Goal: Information Seeking & Learning: Learn about a topic

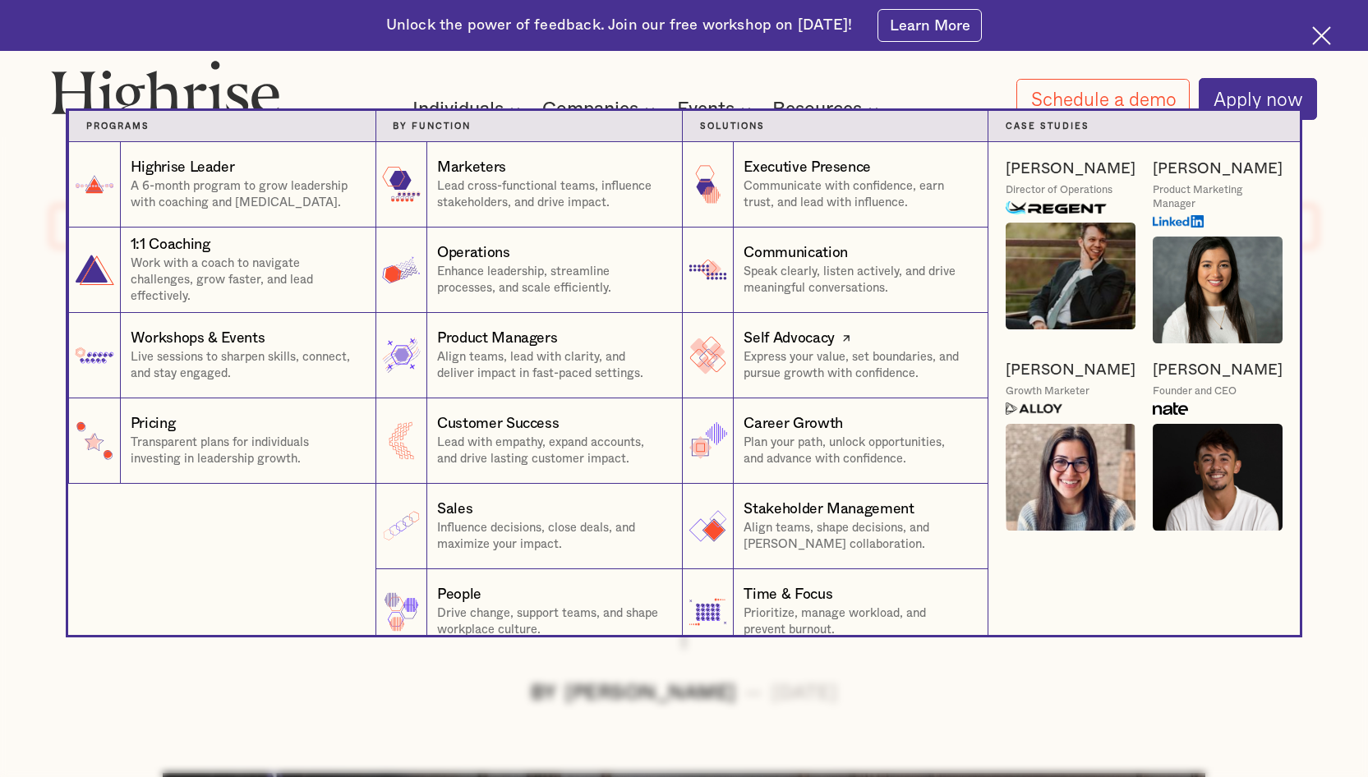
scroll to position [25, 0]
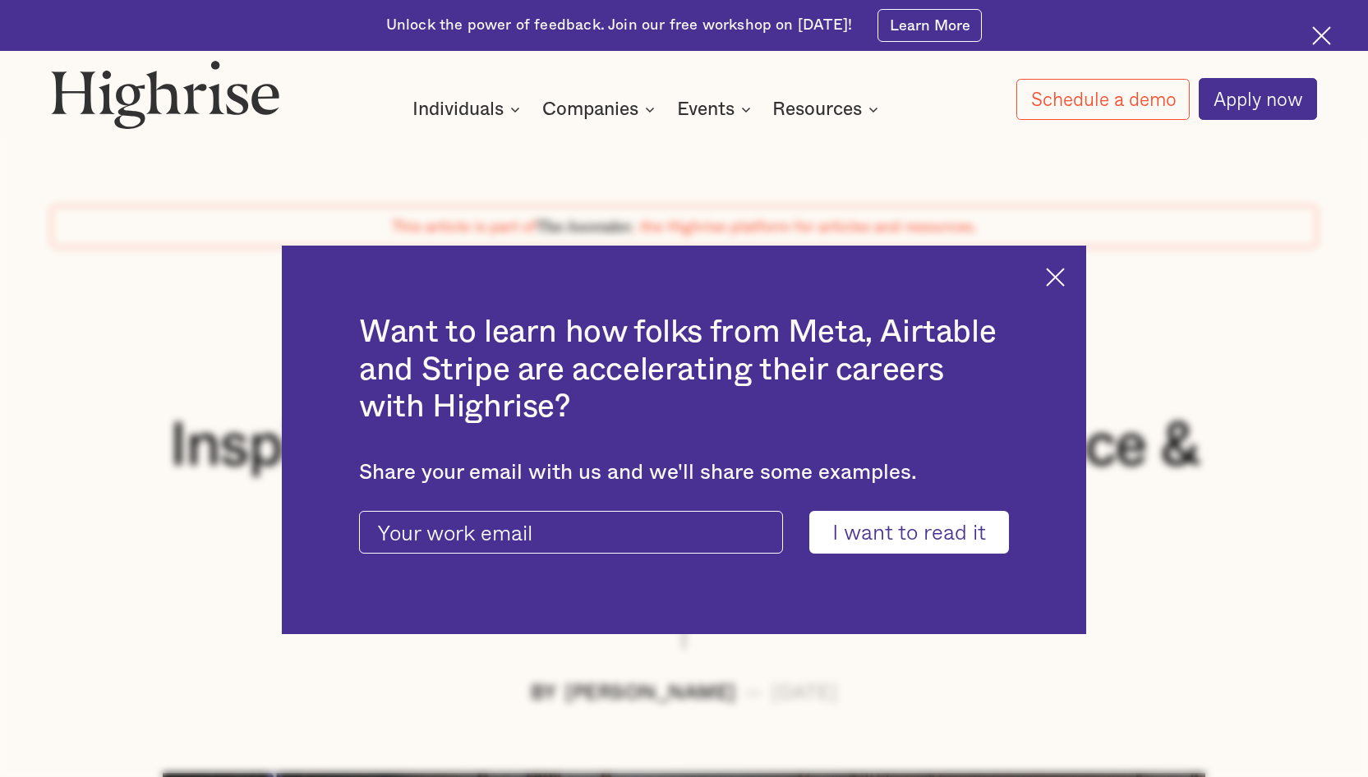
click at [398, 280] on img at bounding box center [1055, 277] width 19 height 19
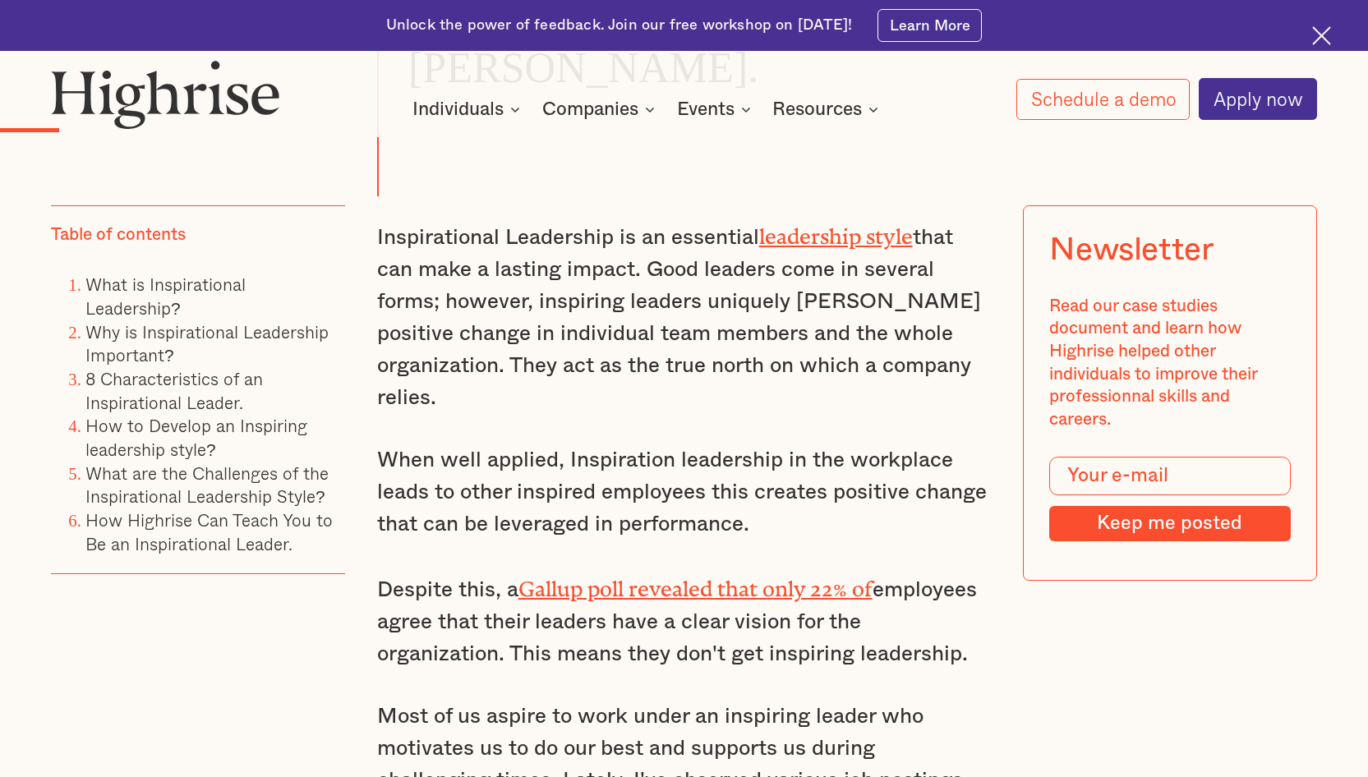
scroll to position [1725, 0]
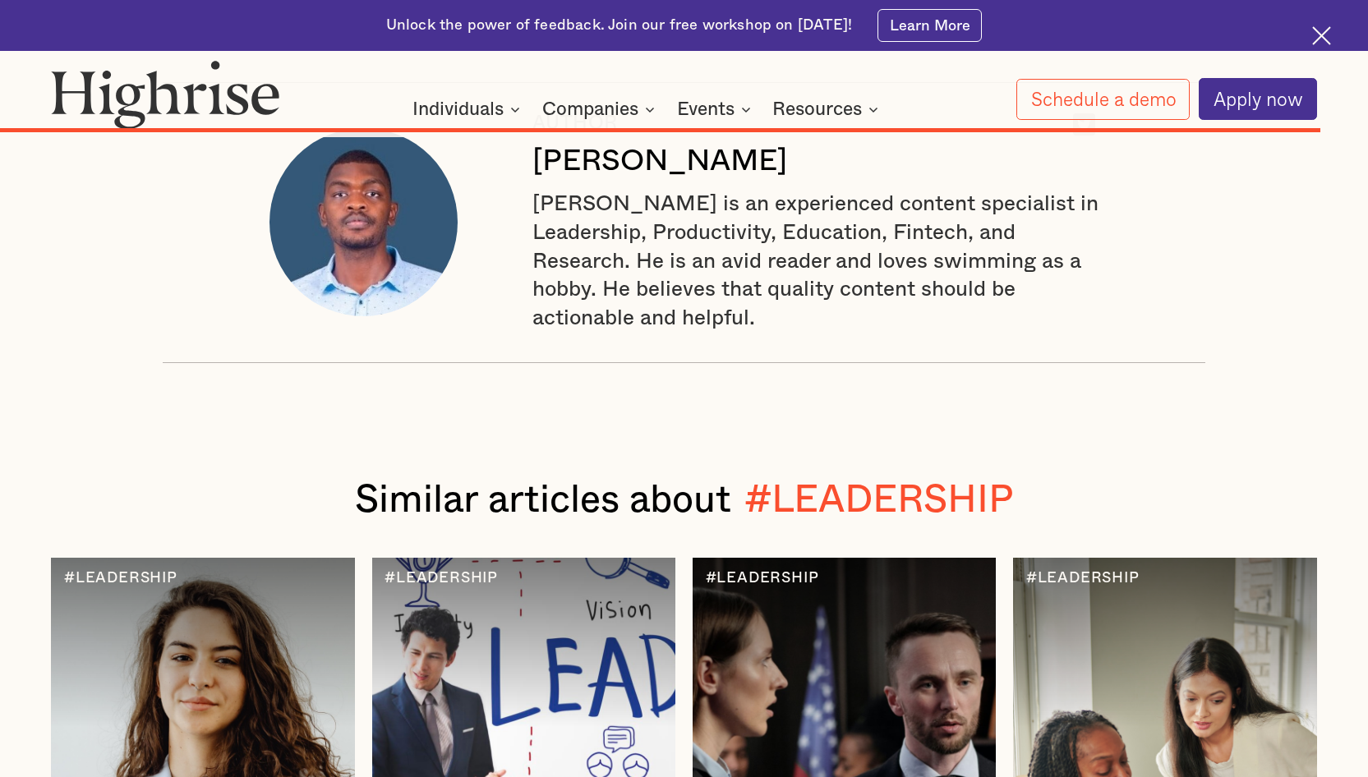
scroll to position [14741, 0]
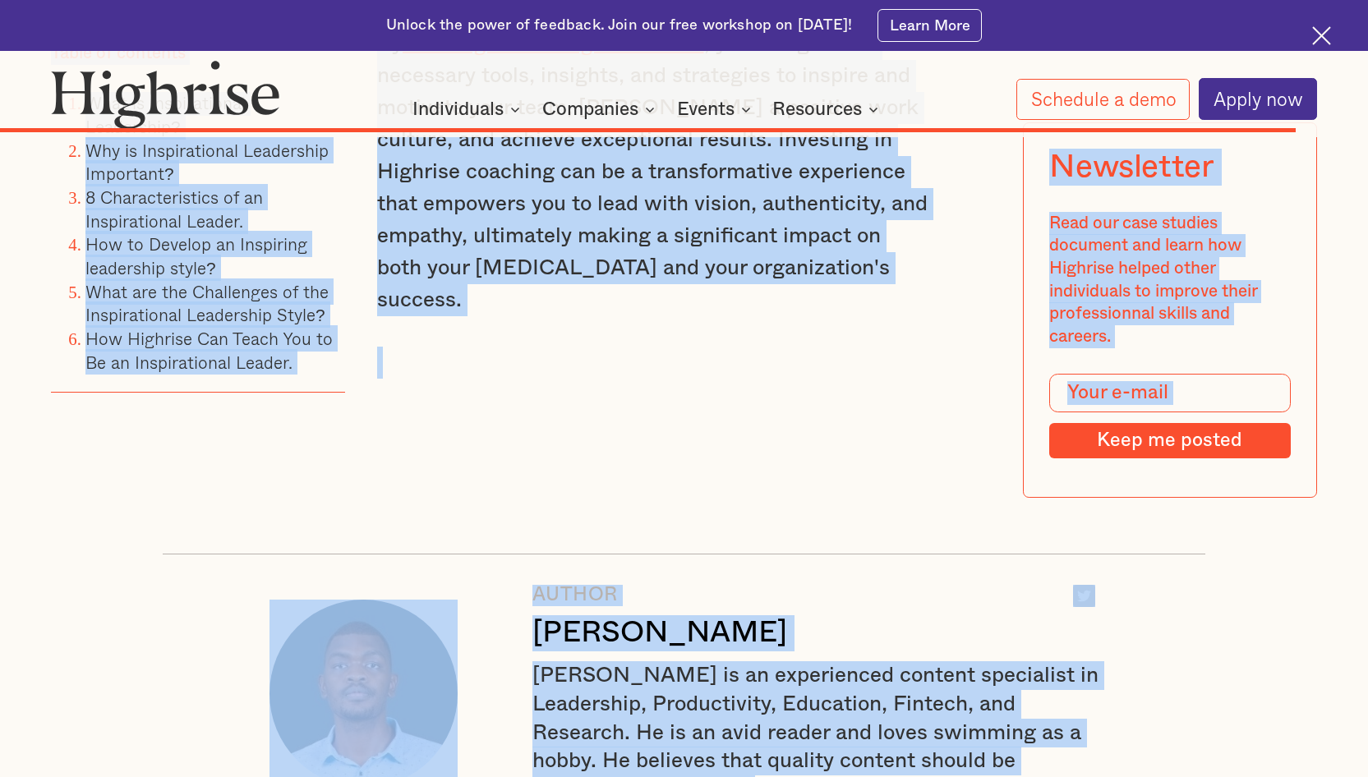
drag, startPoint x: 163, startPoint y: 447, endPoint x: 818, endPoint y: 717, distance: 708.2
copy div "Loremipsumdol Sitametcon: Adipiscing & Elitseddoeiusmo TE Incidi Utlabo — Etdo …"
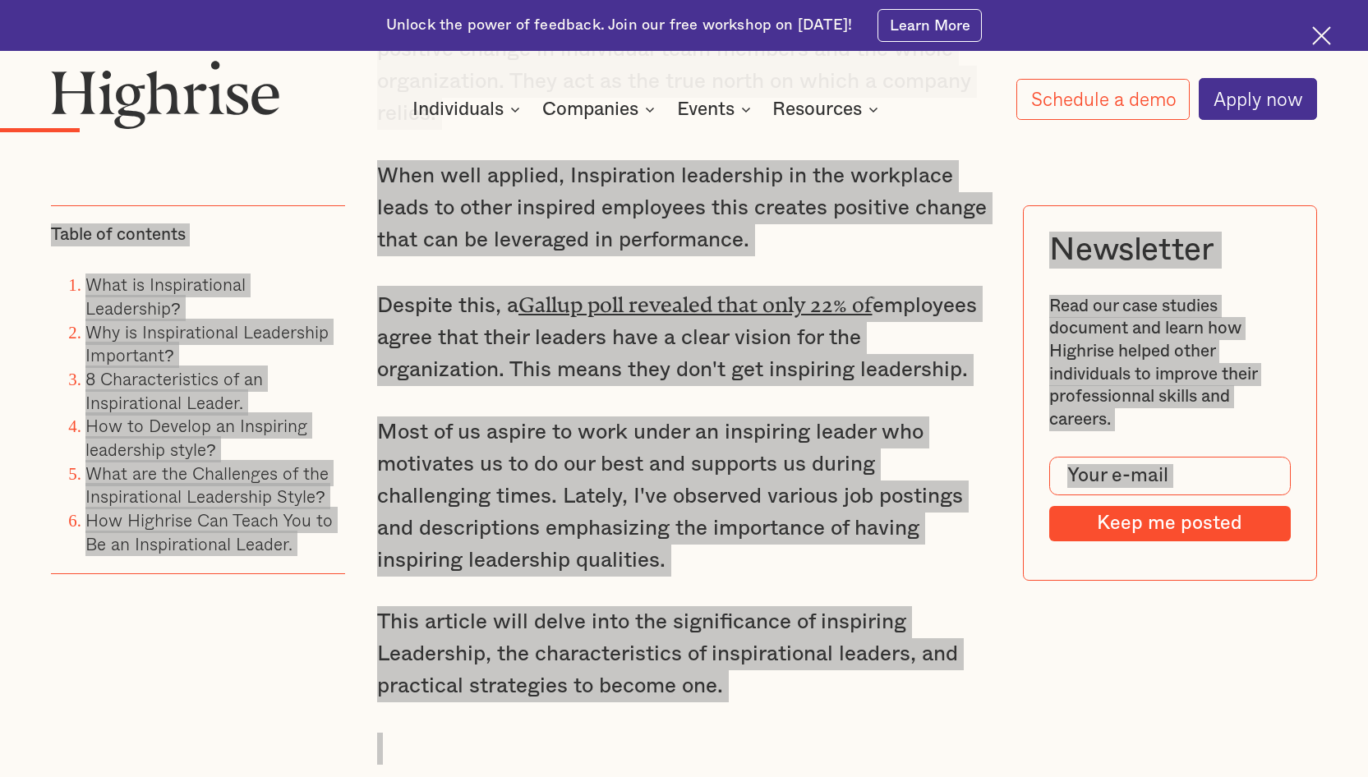
scroll to position [2009, 0]
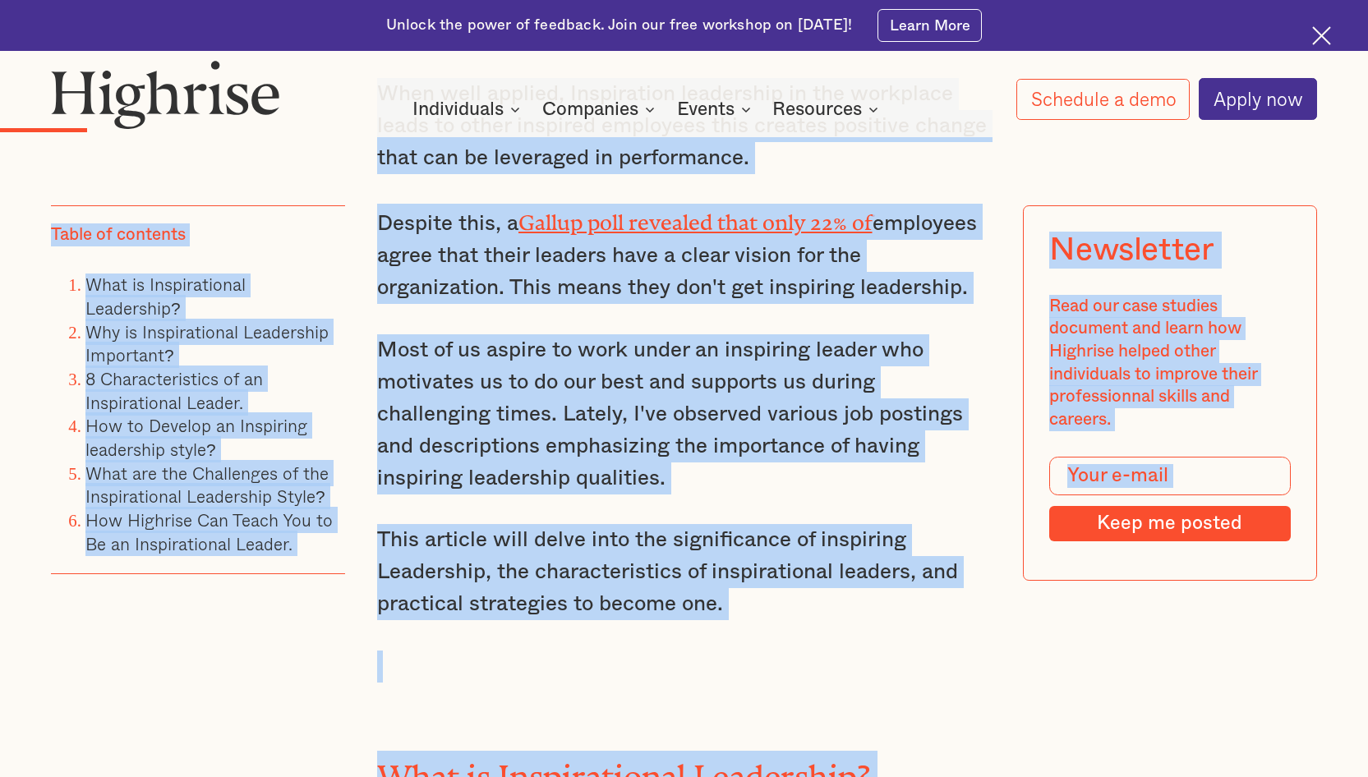
click at [398, 477] on p "Most of us aspire to work under an inspiring leader who motivates us to do our …" at bounding box center [684, 414] width 614 height 160
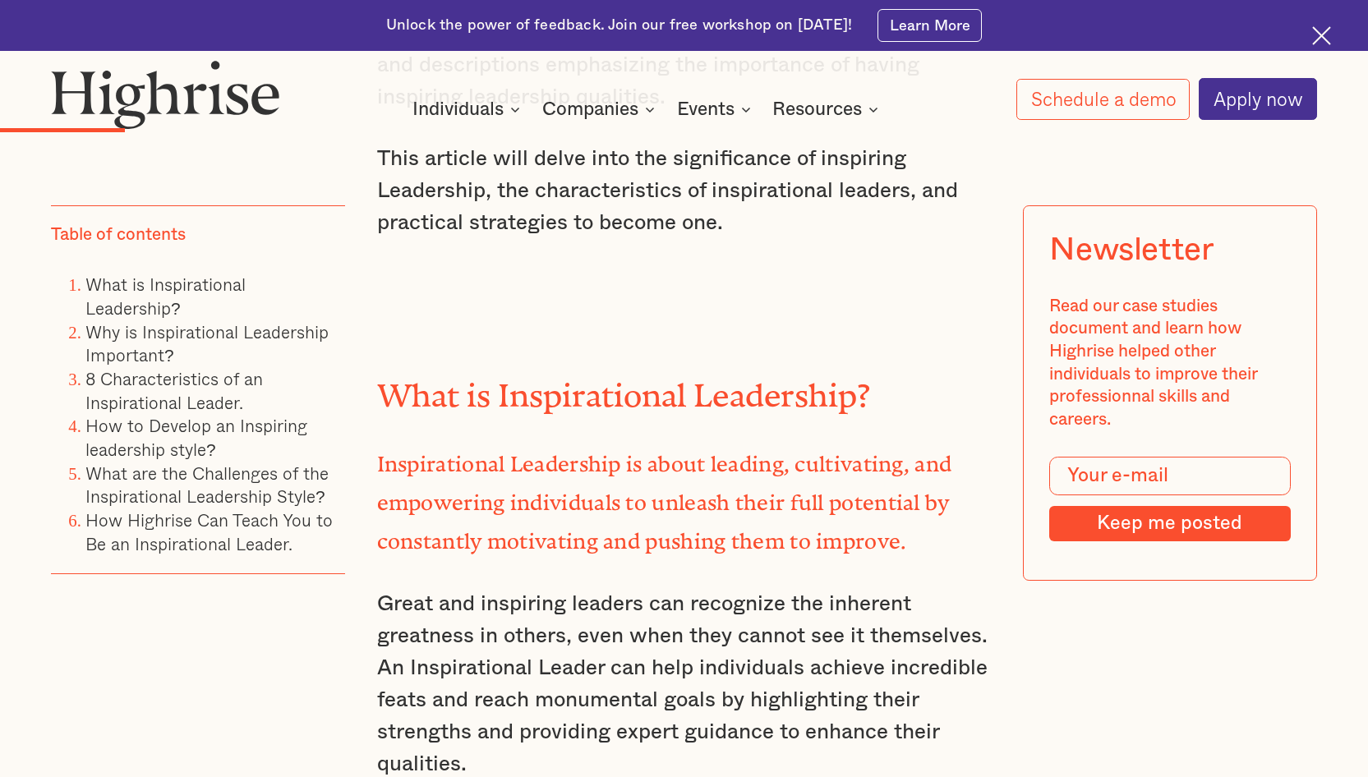
scroll to position [2420, 0]
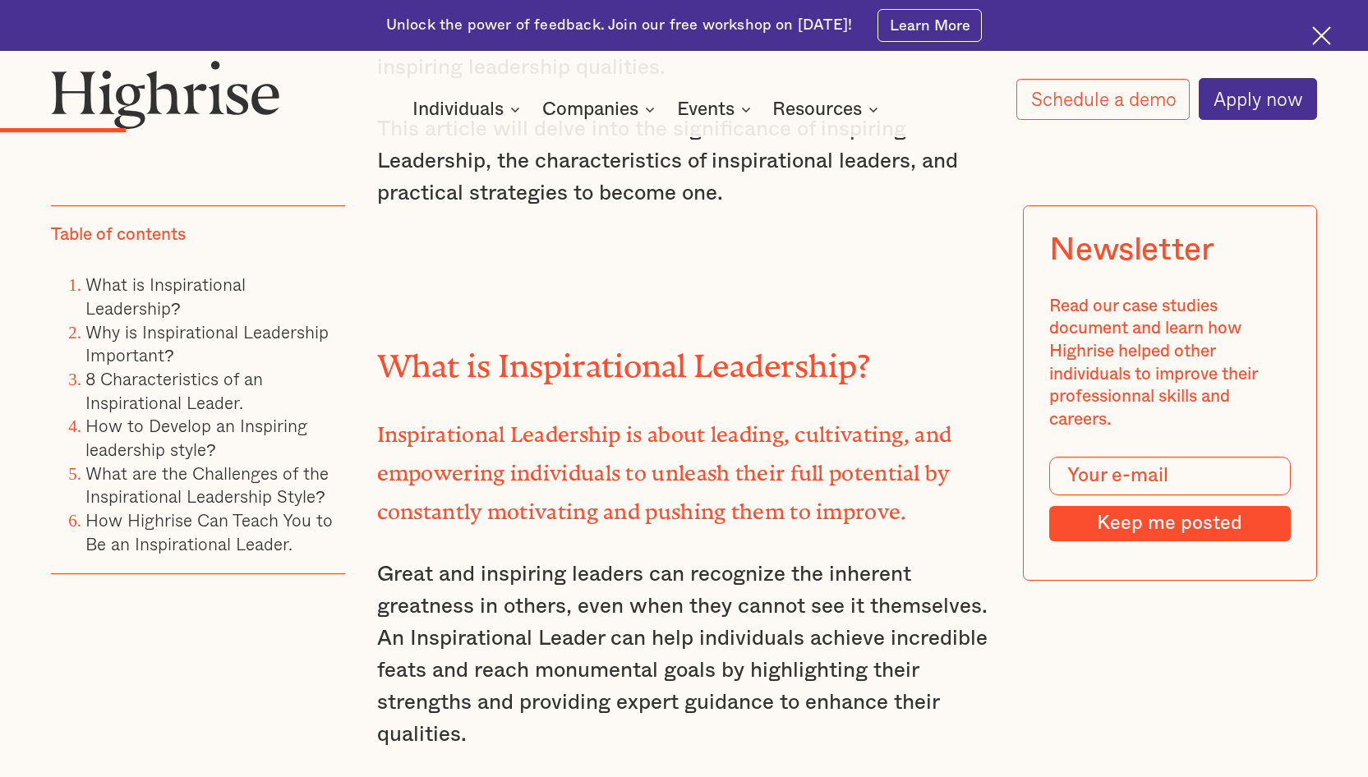
click at [398, 574] on p "Great and inspiring leaders can recognize the inherent greatness in others, eve…" at bounding box center [684, 655] width 614 height 192
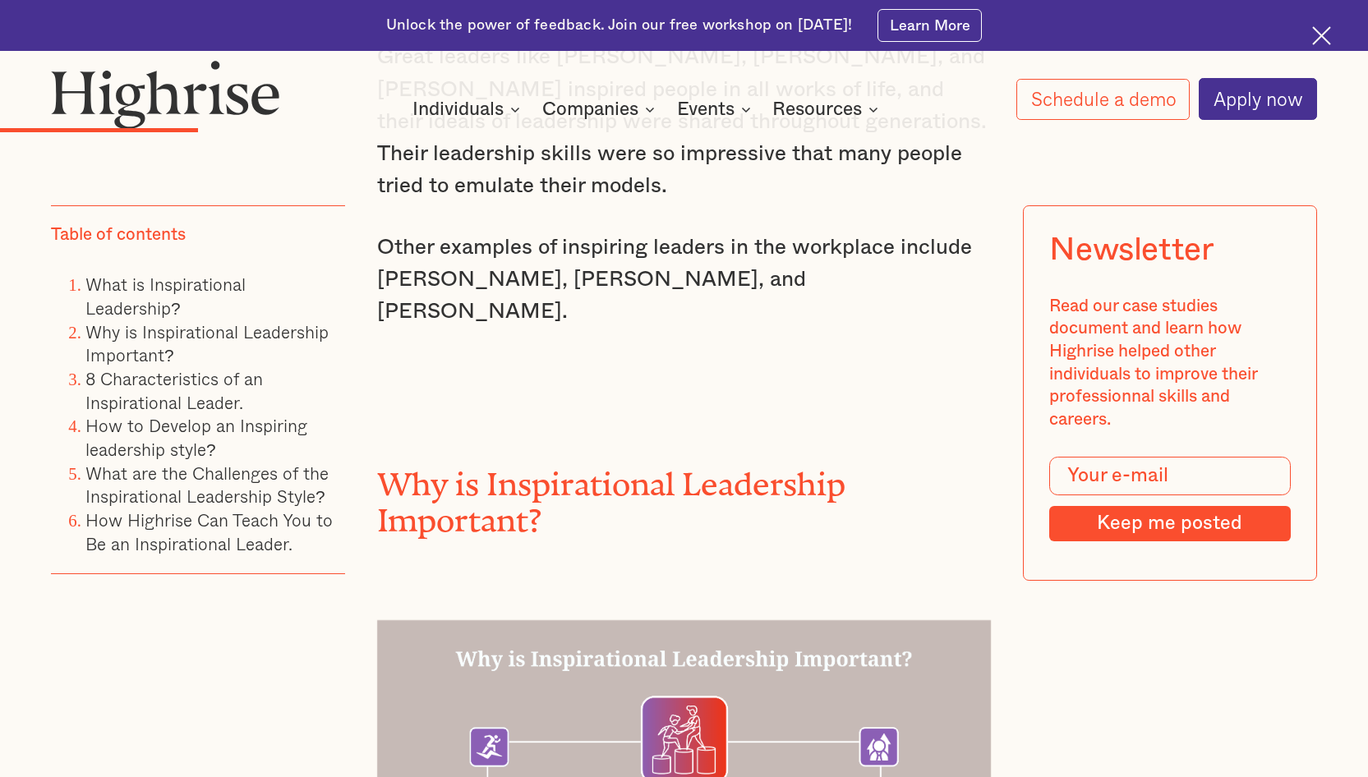
scroll to position [3241, 0]
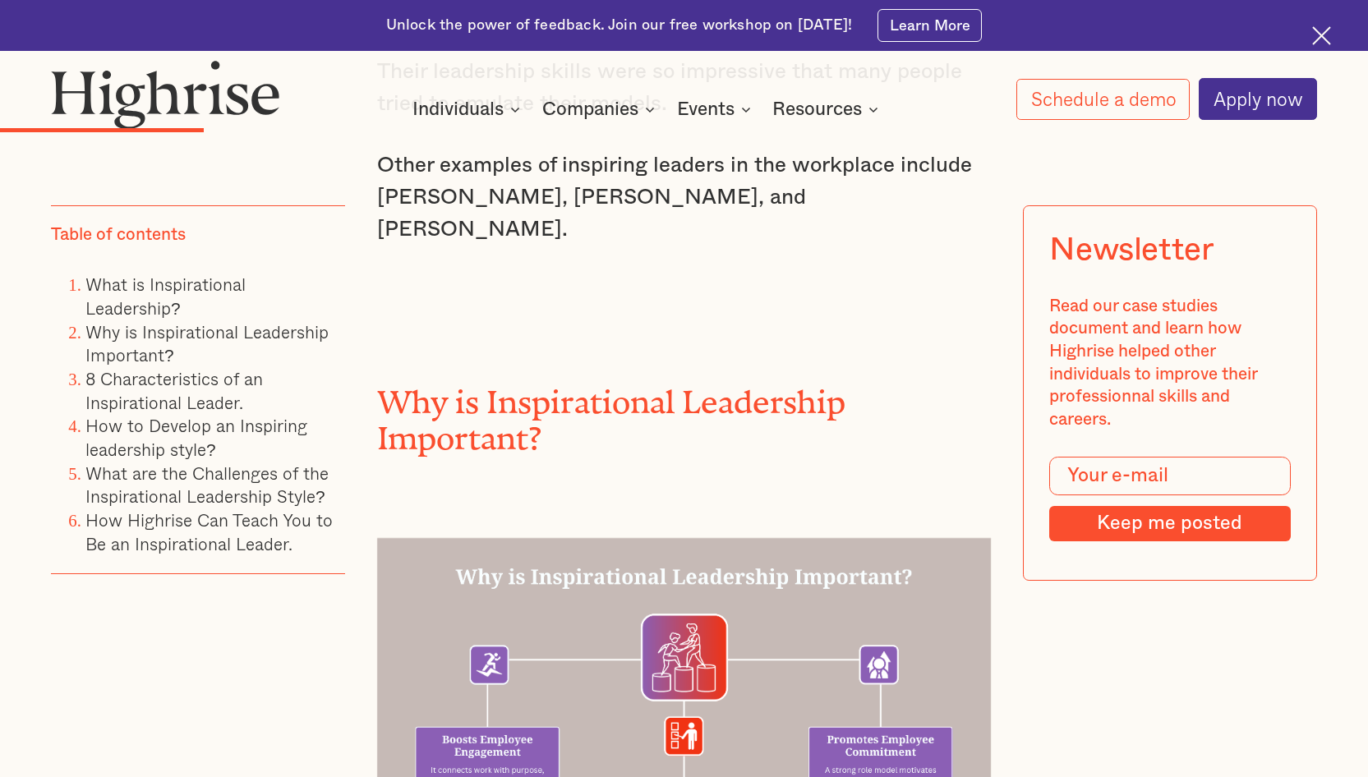
click at [398, 294] on div ""If your actions inspire others to dream more, learn more, feel inspired, do mo…" at bounding box center [684, 237] width 614 height 4098
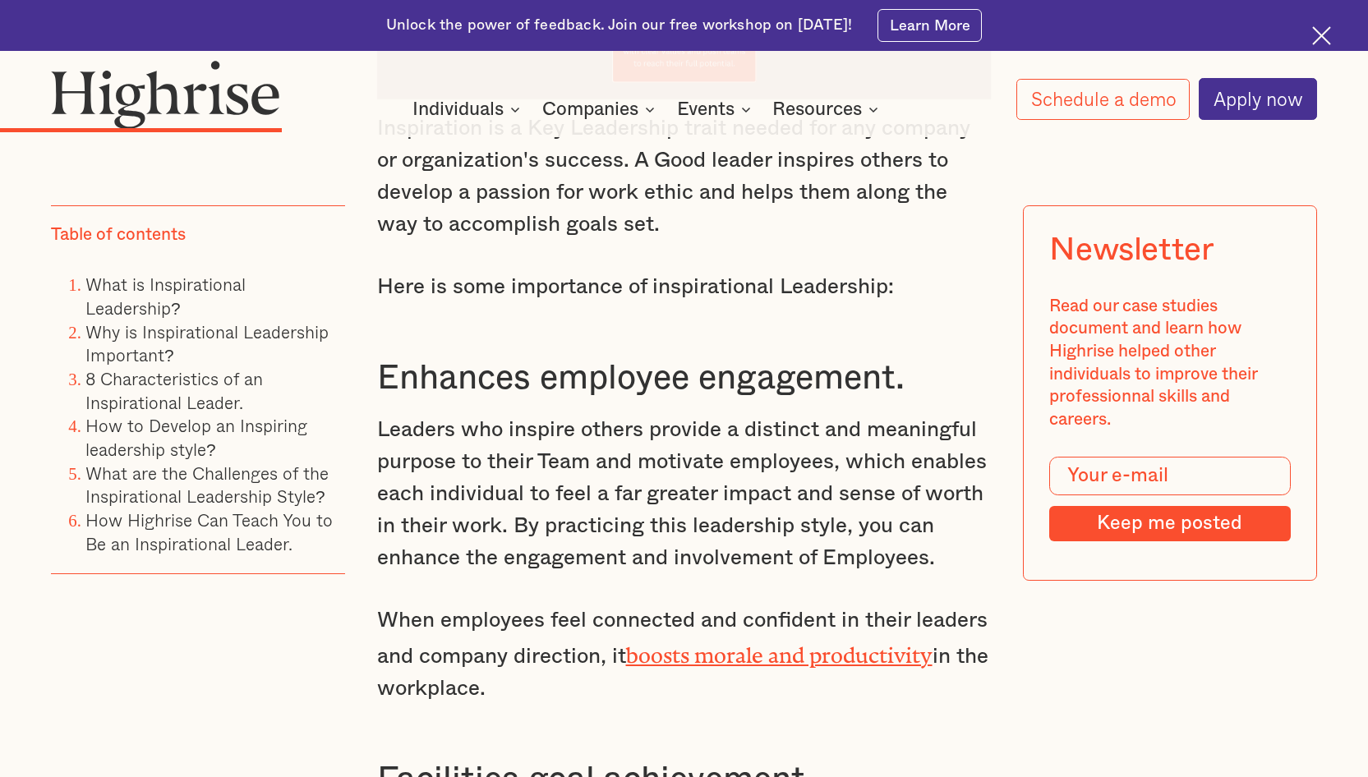
scroll to position [4063, 0]
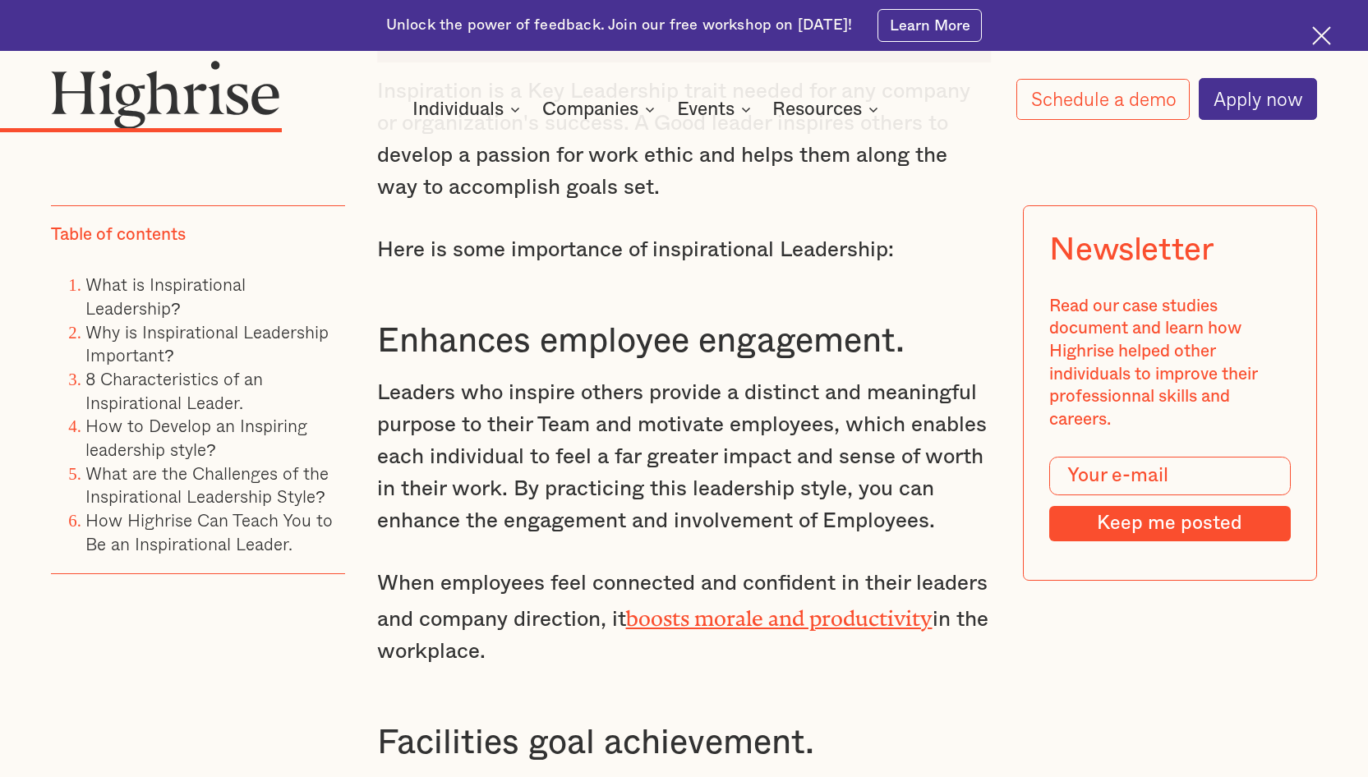
click at [398, 377] on p "Leaders who inspire others provide a distinct and meaningful purpose to their T…" at bounding box center [684, 457] width 614 height 160
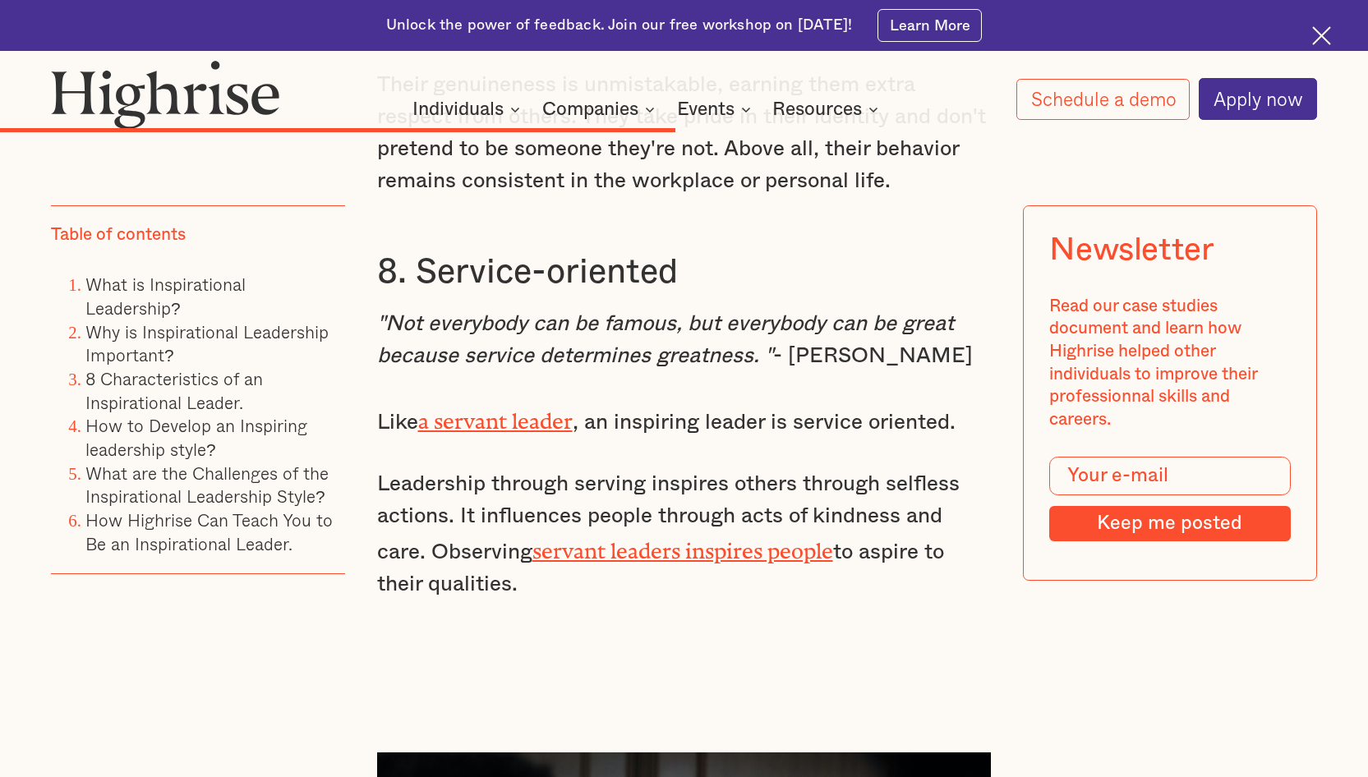
scroll to position [8252, 0]
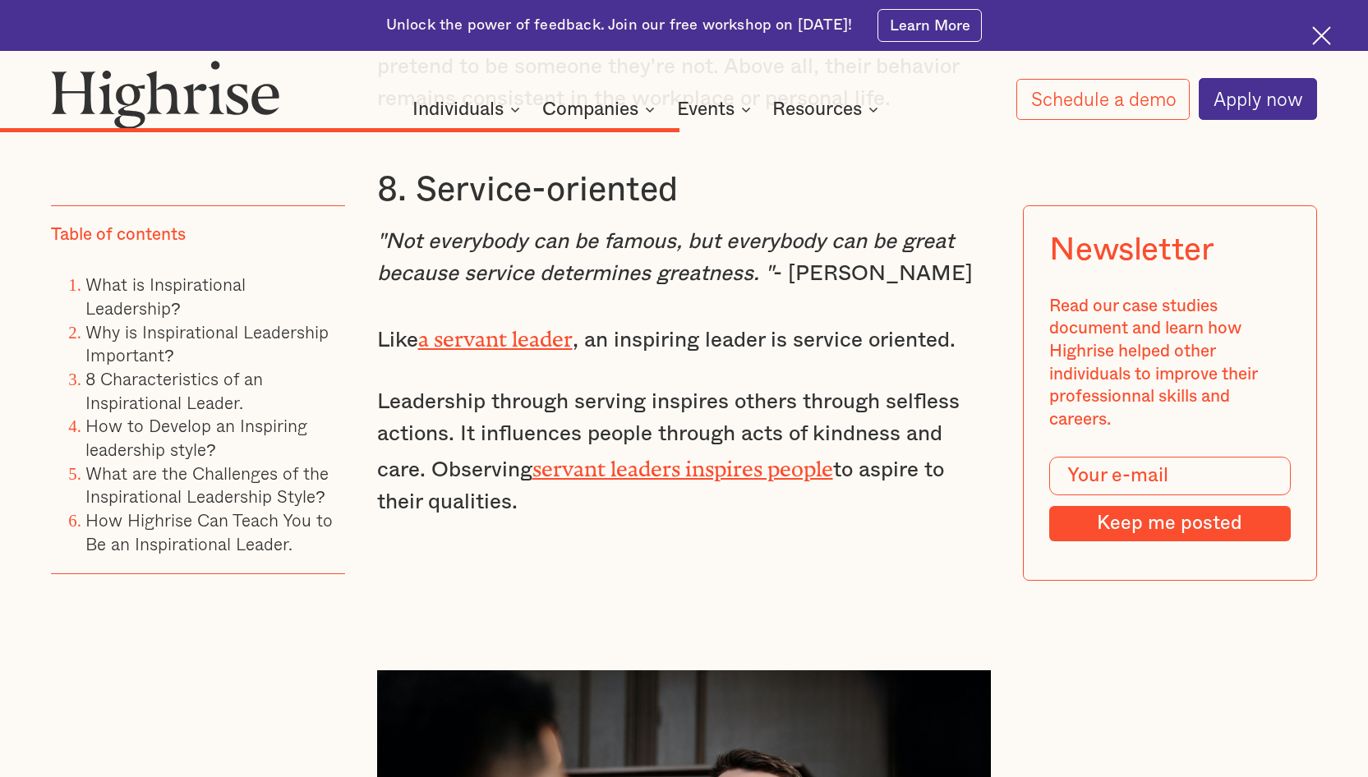
click at [282, 574] on div "Table of contents What is Inspirational Leadership? Why is Inspirational Leader…" at bounding box center [198, 418] width 294 height 427
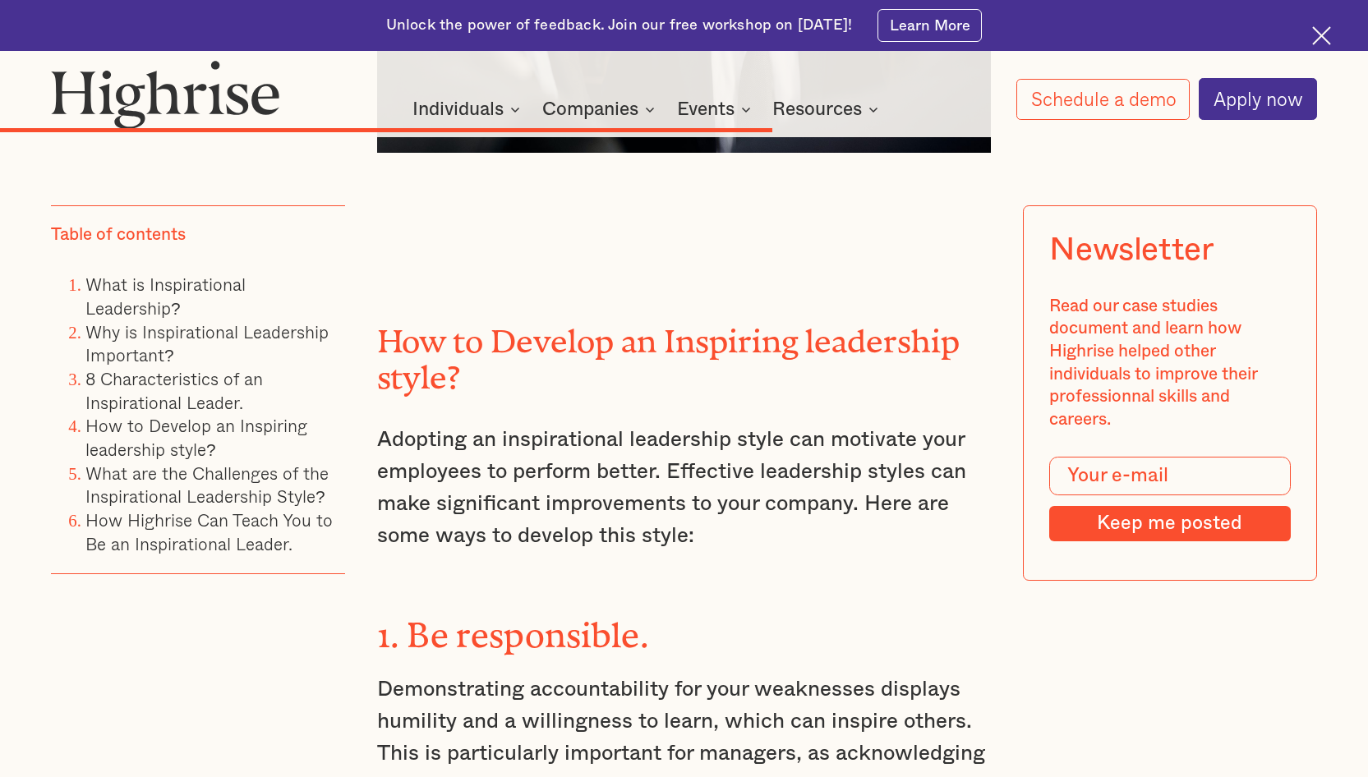
scroll to position [9237, 0]
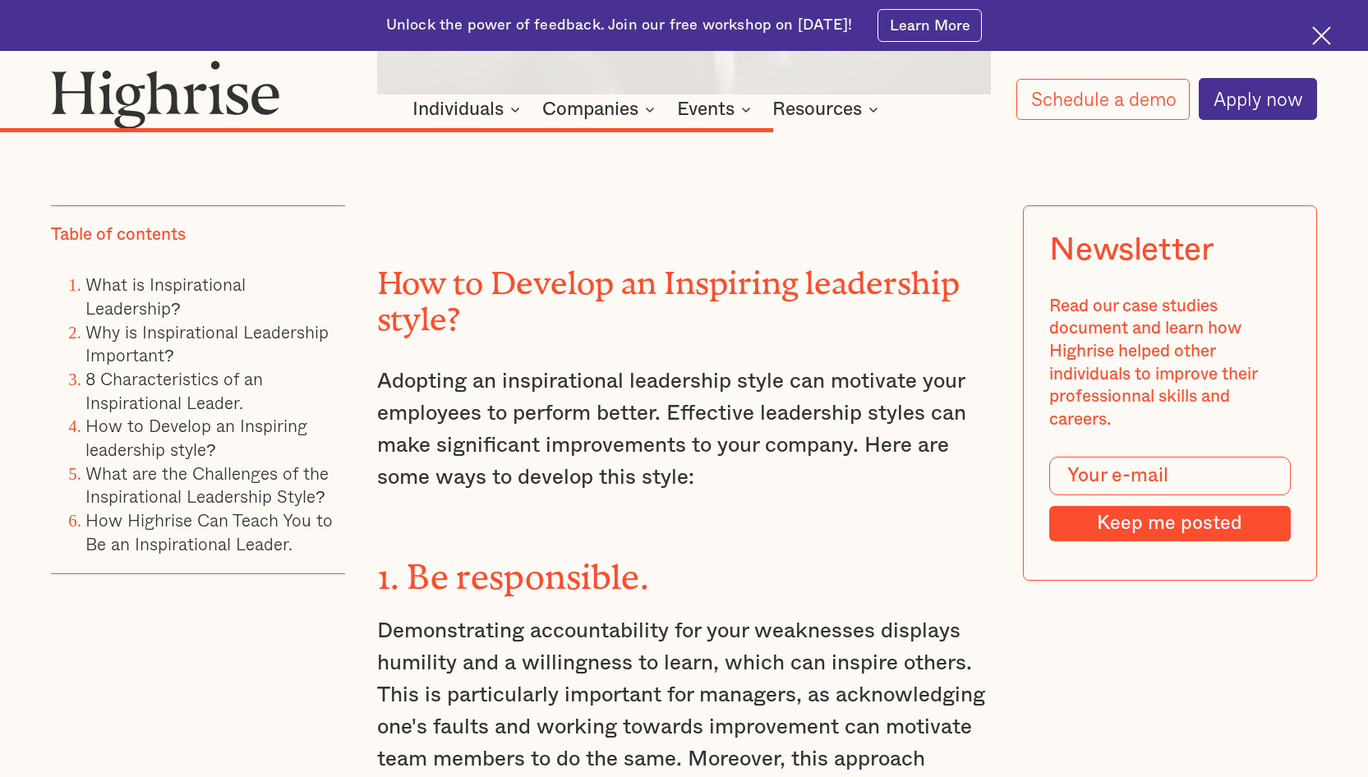
click at [398, 572] on h3 "1. Be responsible." at bounding box center [684, 573] width 614 height 53
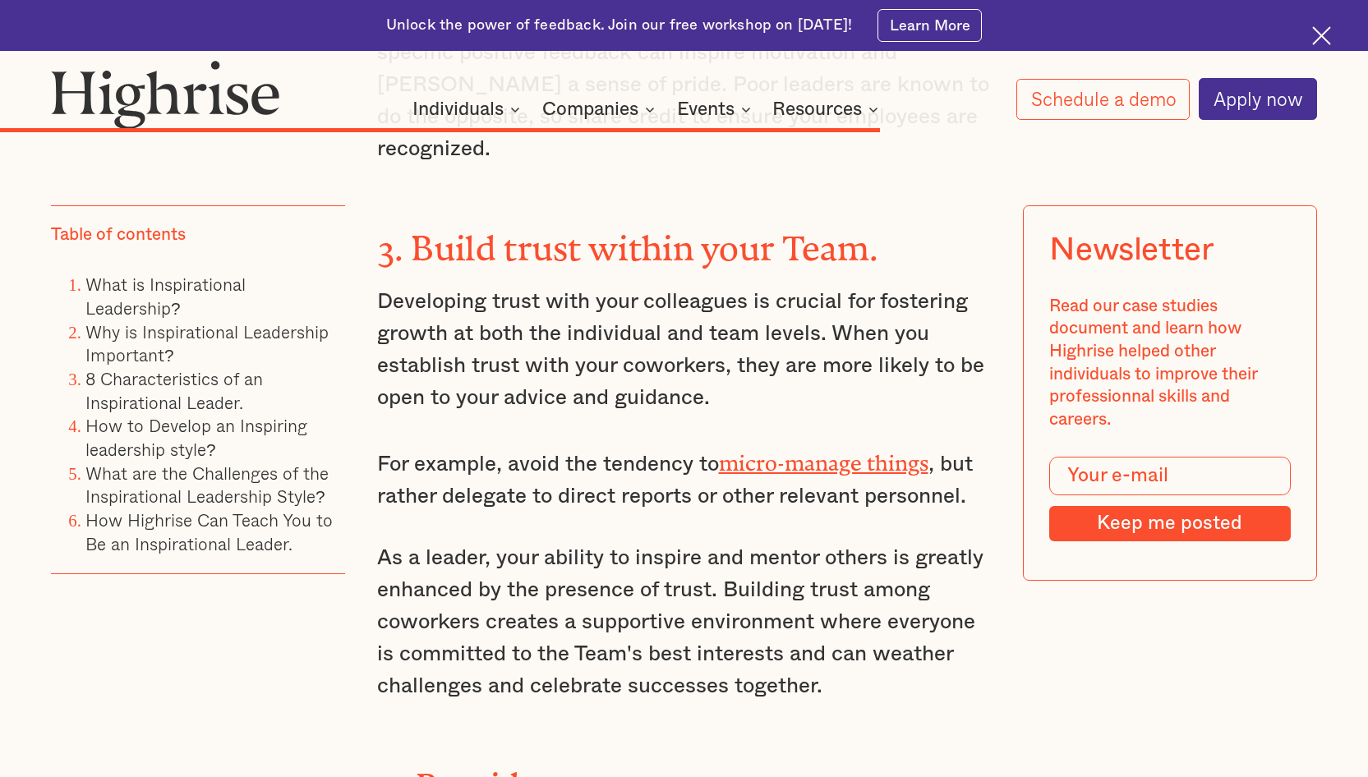
scroll to position [10387, 0]
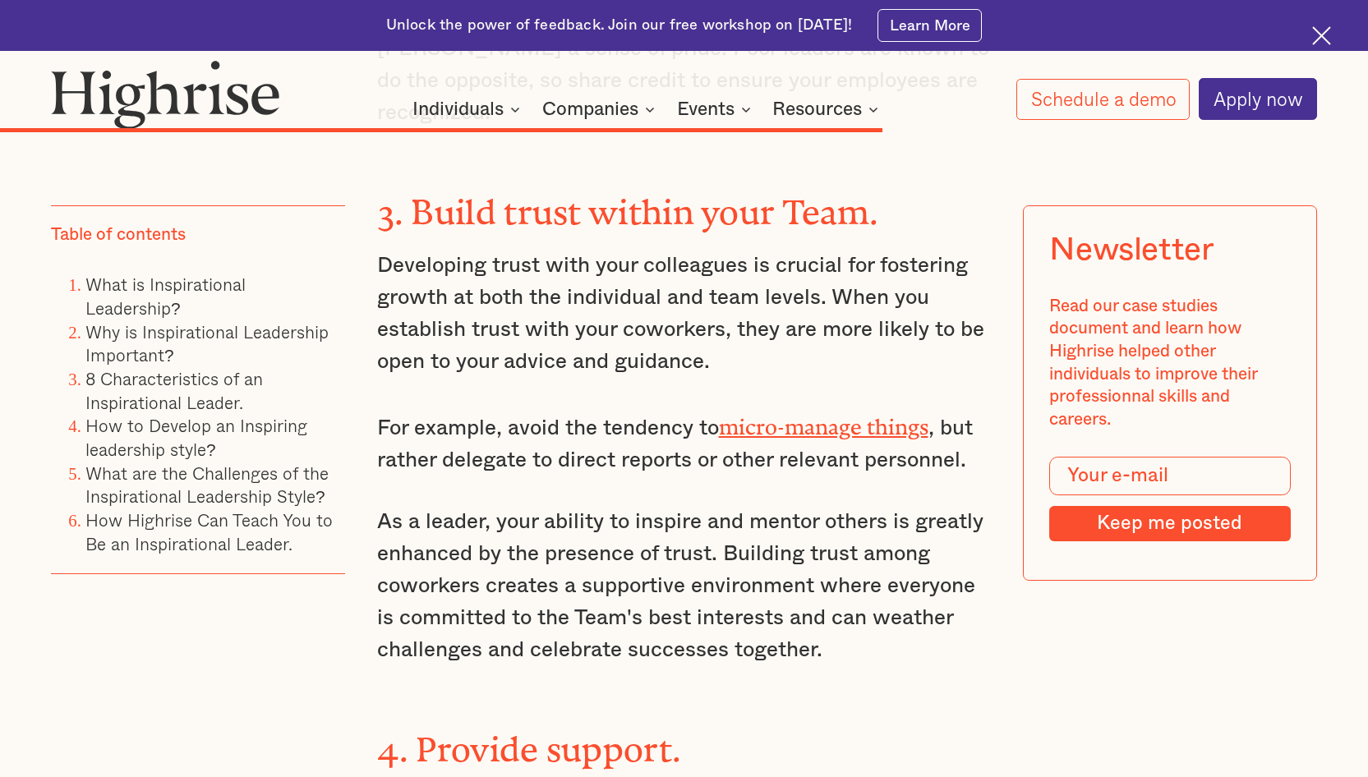
click at [398, 512] on p "As a leader, your ability to inspire and mentor others is greatly enhanced by t…" at bounding box center [684, 586] width 614 height 160
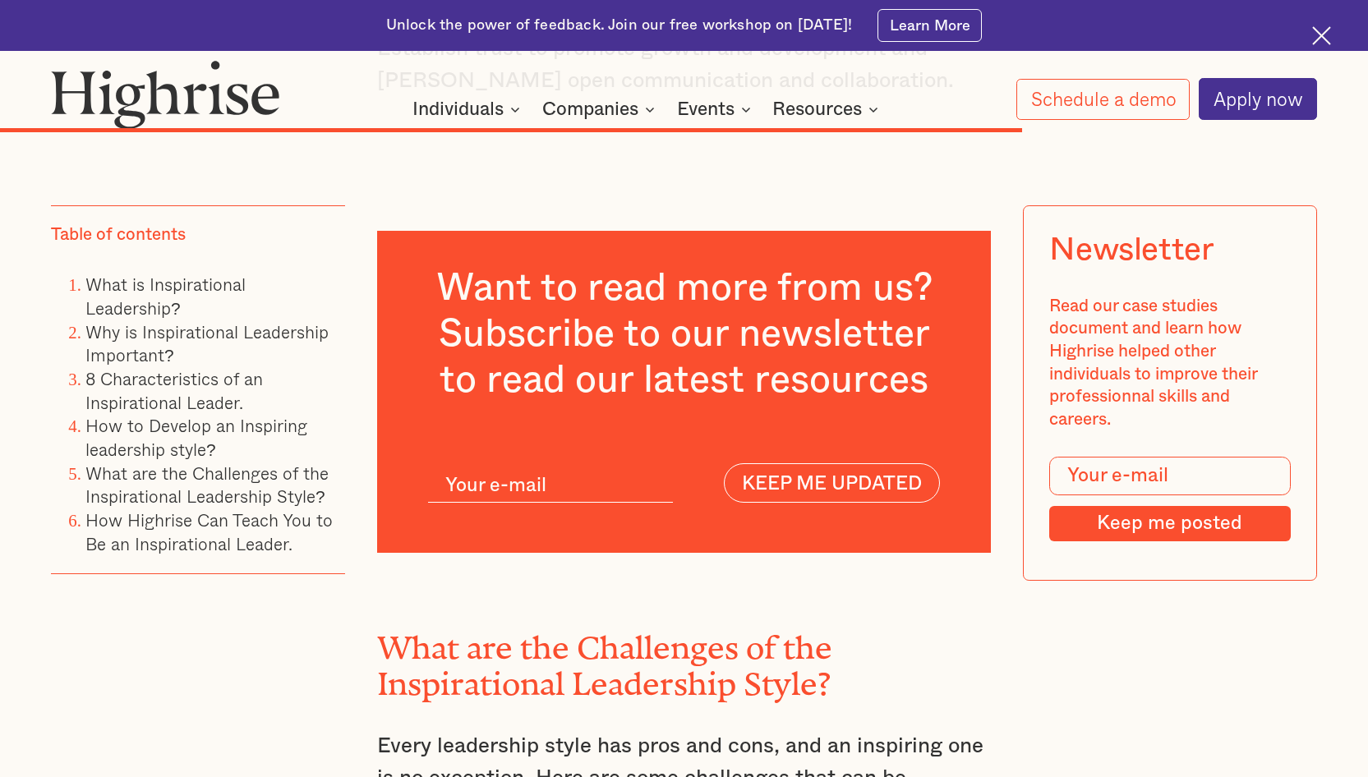
scroll to position [11866, 0]
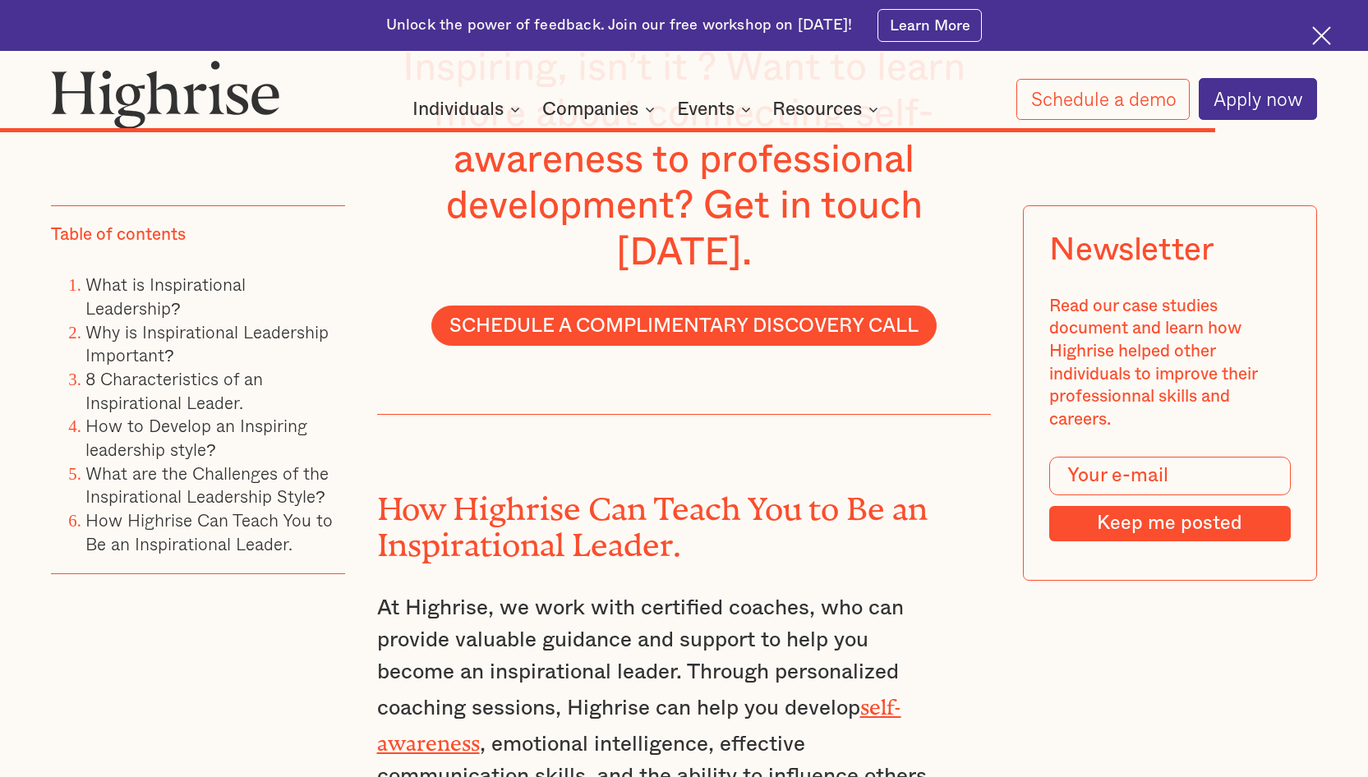
scroll to position [13919, 0]
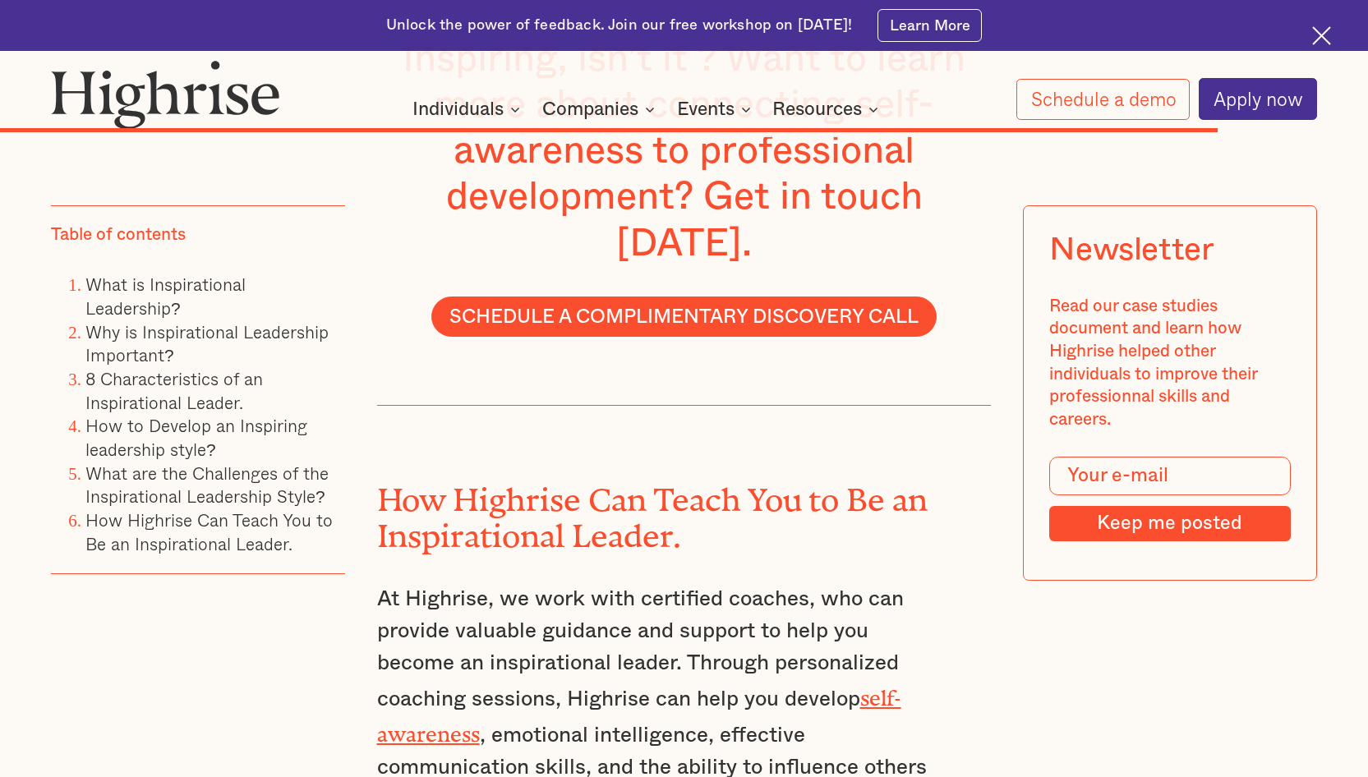
click at [398, 574] on p "At Highrise, we work with certified coaches, who can provide valuable guidance …" at bounding box center [653, 699] width 553 height 232
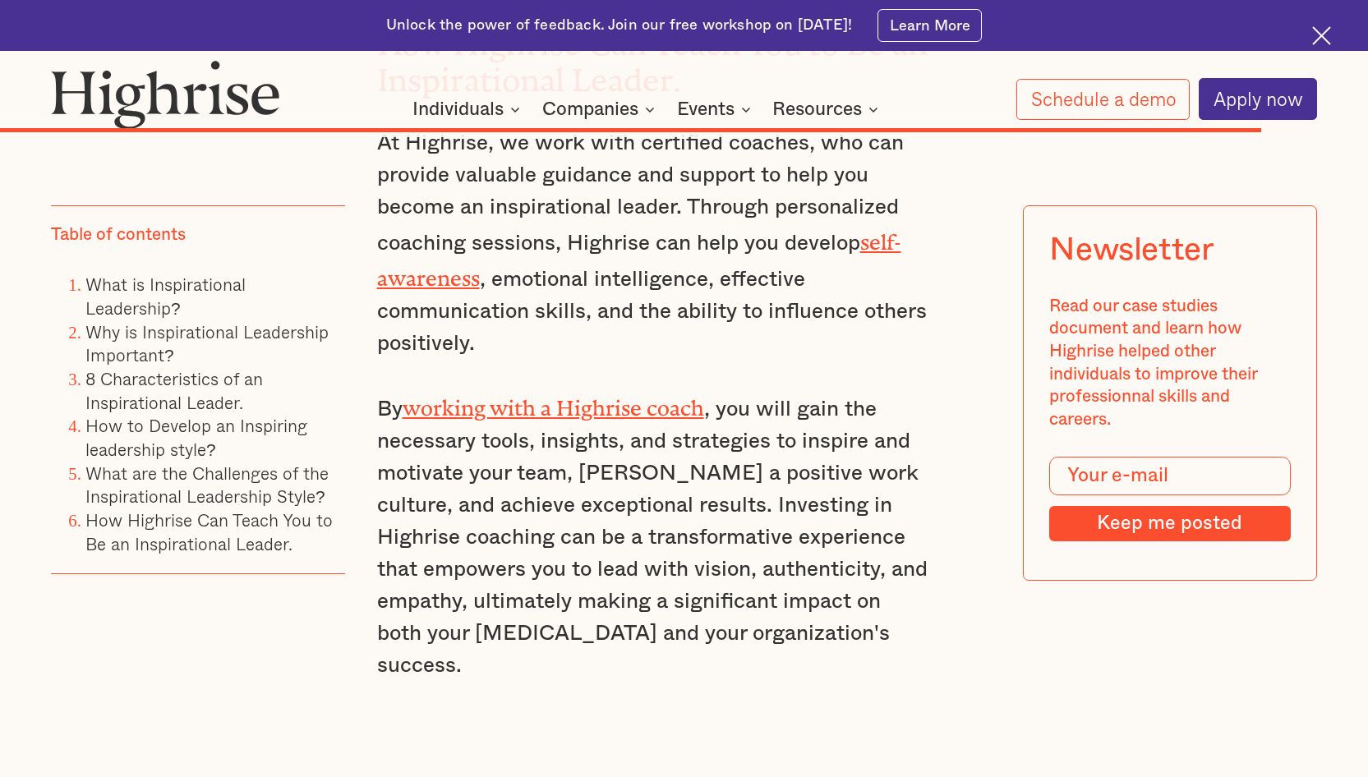
scroll to position [14412, 0]
